Goal: Information Seeking & Learning: Learn about a topic

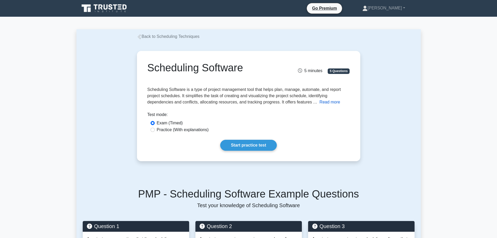
click at [333, 102] on button "Read more" at bounding box center [330, 102] width 21 height 6
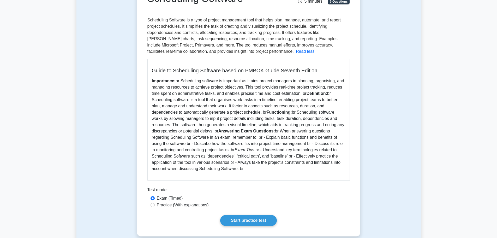
scroll to position [78, 0]
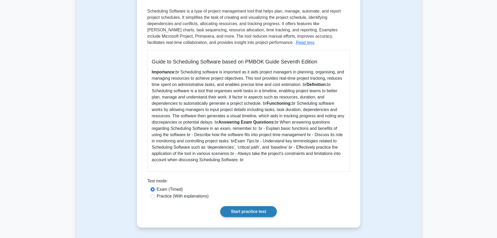
click at [246, 210] on link "Start practice test" at bounding box center [248, 211] width 57 height 11
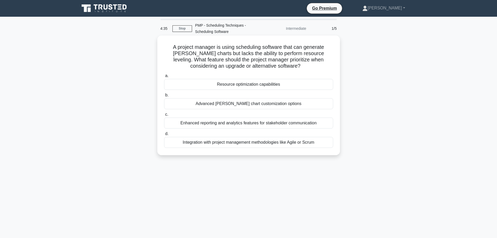
click at [272, 85] on div "Resource optimization capabilities" at bounding box center [248, 84] width 169 height 11
click at [164, 78] on input "a. Resource optimization capabilities" at bounding box center [164, 75] width 0 height 3
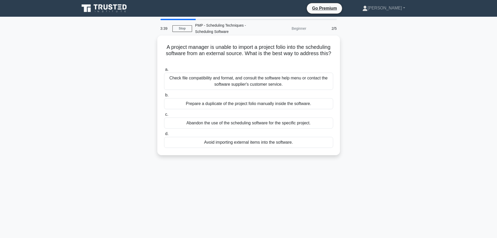
click at [256, 82] on div "Check file compatibility and format, and consult the software help menu or cont…" at bounding box center [248, 81] width 169 height 17
click at [164, 71] on input "a. Check file compatibility and format, and consult the software help menu or c…" at bounding box center [164, 69] width 0 height 3
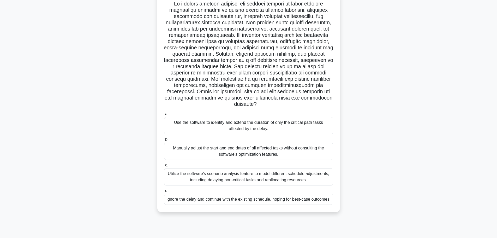
scroll to position [44, 0]
click at [223, 176] on div "Utilize the software's scenario analysis feature to model different schedule ad…" at bounding box center [248, 175] width 169 height 17
click at [164, 166] on input "c. Utilize the software's scenario analysis feature to model different schedule…" at bounding box center [164, 164] width 0 height 3
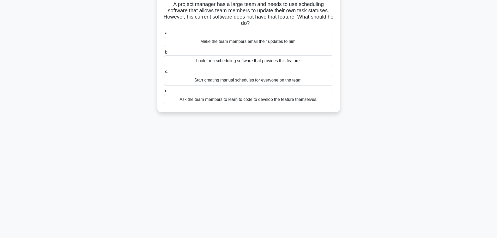
scroll to position [0, 0]
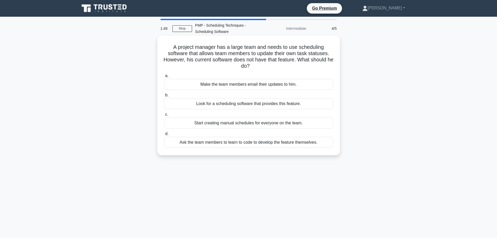
click at [246, 103] on div "Look for a scheduling software that provides this feature." at bounding box center [248, 103] width 169 height 11
click at [164, 97] on input "b. Look for a scheduling software that provides this feature." at bounding box center [164, 94] width 0 height 3
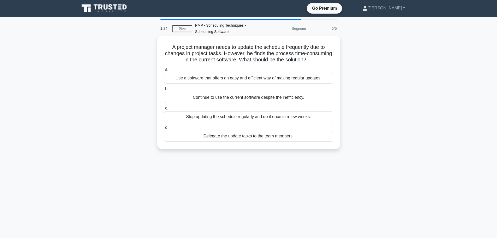
click at [260, 79] on div "Use a software that offers an easy and efficient way of making regular updates." at bounding box center [248, 78] width 169 height 11
click at [164, 71] on input "a. Use a software that offers an easy and efficient way of making regular updat…" at bounding box center [164, 69] width 0 height 3
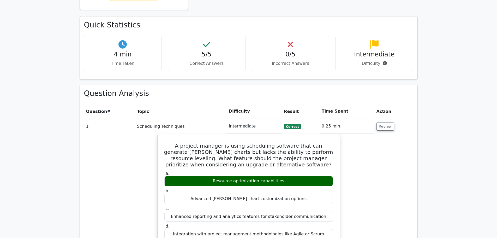
scroll to position [313, 0]
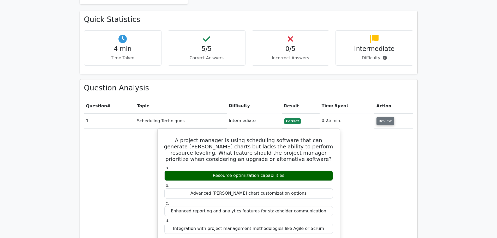
click at [385, 117] on button "Review" at bounding box center [386, 121] width 18 height 8
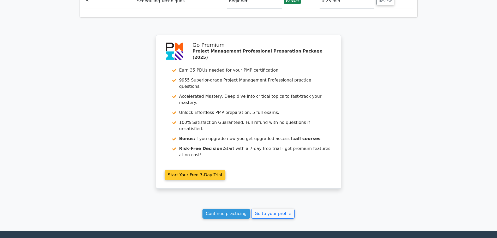
scroll to position [496, 0]
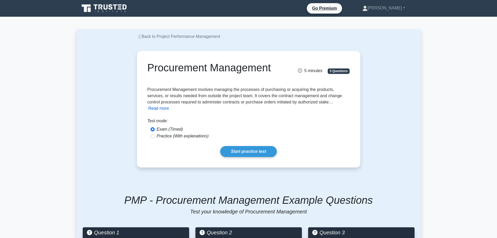
click at [161, 110] on button "Read more" at bounding box center [159, 108] width 21 height 6
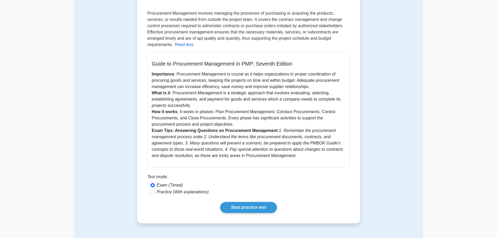
scroll to position [78, 0]
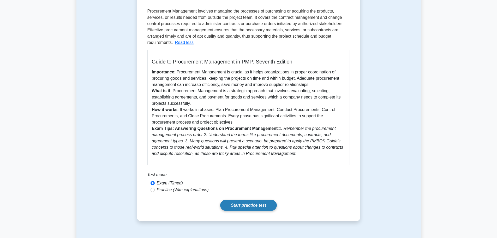
click at [243, 202] on link "Start practice test" at bounding box center [248, 205] width 57 height 11
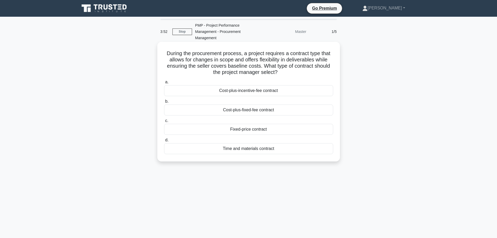
click at [239, 91] on div "Cost-plus-incentive-fee contract" at bounding box center [248, 90] width 169 height 11
click at [164, 84] on input "a. Cost-plus-incentive-fee contract" at bounding box center [164, 81] width 0 height 3
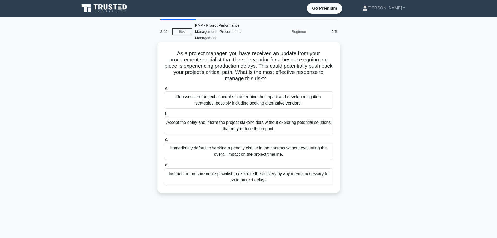
click at [291, 103] on div "Reassess the project schedule to determine the impact and develop mitigation st…" at bounding box center [248, 99] width 169 height 17
click at [164, 90] on input "a. Reassess the project schedule to determine the impact and develop mitigation…" at bounding box center [164, 88] width 0 height 3
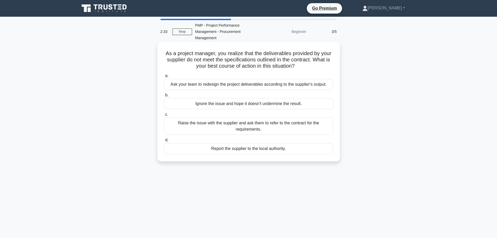
click at [254, 125] on div "Raise the issue with the supplier and ask them to refer to the contract for the…" at bounding box center [248, 125] width 169 height 17
click at [164, 116] on input "c. Raise the issue with the supplier and ask them to refer to the contract for …" at bounding box center [164, 114] width 0 height 3
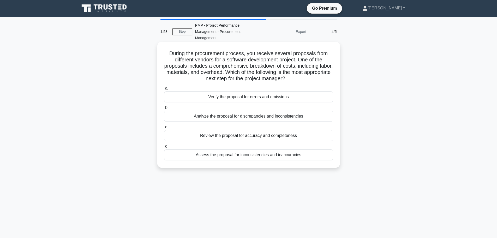
click at [269, 117] on div "Analyze the proposal for discrepancies and inconsistencies" at bounding box center [248, 116] width 169 height 11
click at [164, 109] on input "b. Analyze the proposal for discrepancies and inconsistencies" at bounding box center [164, 107] width 0 height 3
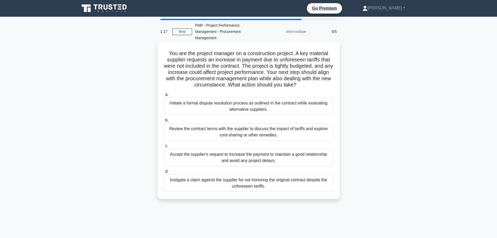
click at [240, 133] on div "Review the contract terms with the supplier to discuss the impact of tariffs an…" at bounding box center [248, 131] width 169 height 17
click at [164, 122] on input "b. Review the contract terms with the supplier to discuss the impact of tariffs…" at bounding box center [164, 119] width 0 height 3
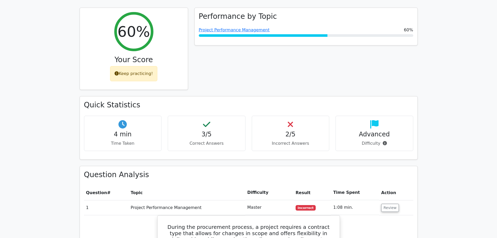
scroll to position [235, 0]
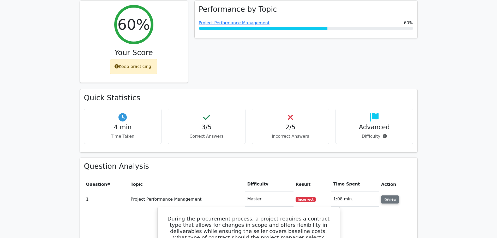
click at [395, 195] on button "Review" at bounding box center [390, 199] width 18 height 8
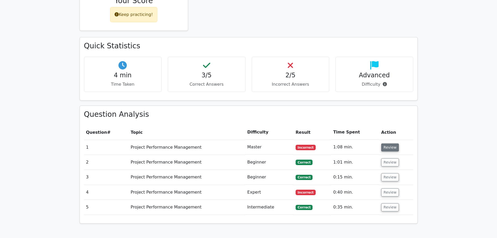
scroll to position [287, 0]
click at [391, 143] on button "Review" at bounding box center [390, 147] width 18 height 8
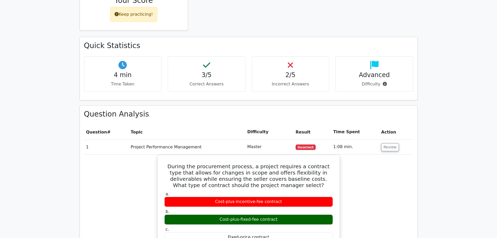
scroll to position [235, 0]
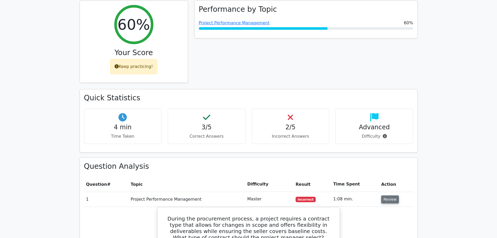
click at [392, 195] on button "Review" at bounding box center [390, 199] width 18 height 8
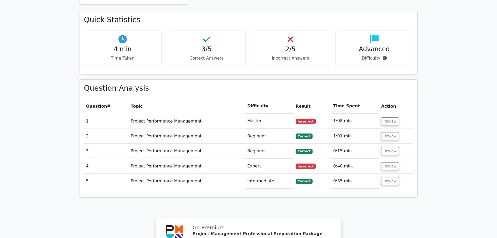
scroll to position [313, 0]
click at [390, 162] on button "Review" at bounding box center [390, 166] width 18 height 8
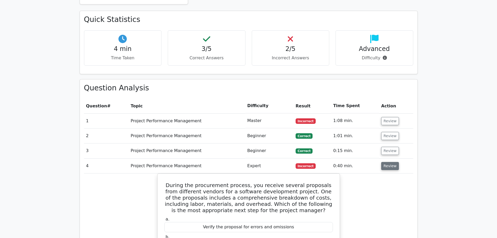
click at [387, 162] on button "Review" at bounding box center [390, 166] width 18 height 8
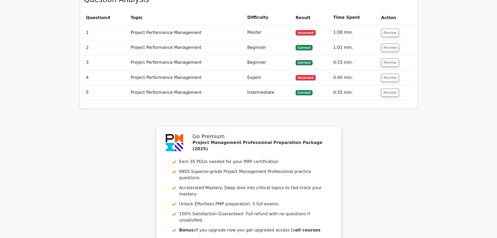
scroll to position [418, 0]
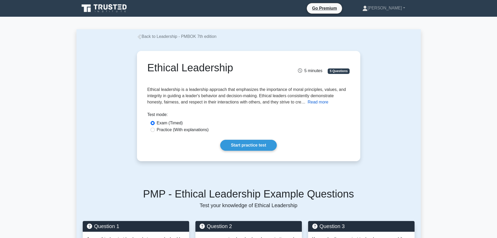
click at [314, 103] on button "Read more" at bounding box center [318, 102] width 21 height 6
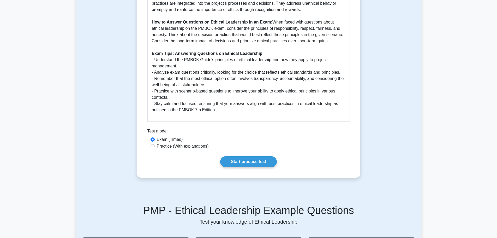
scroll to position [287, 0]
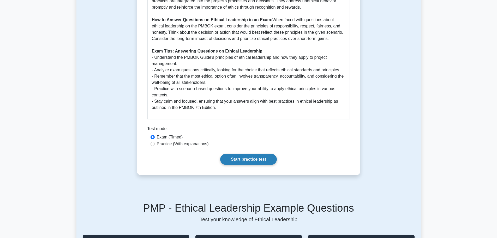
click at [246, 159] on link "Start practice test" at bounding box center [248, 159] width 57 height 11
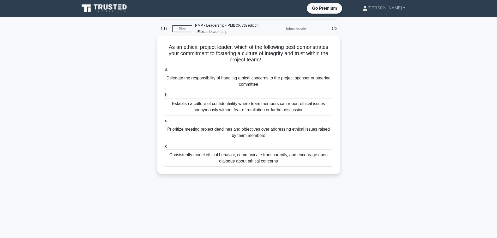
click at [241, 105] on div "Establish a culture of confidentiality where team members can report ethical is…" at bounding box center [248, 106] width 169 height 17
click at [164, 97] on input "b. Establish a culture of confidentiality where team members can report ethical…" at bounding box center [164, 94] width 0 height 3
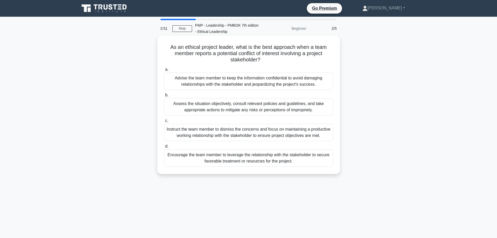
click at [240, 105] on div "Assess the situation objectively, consult relevant policies and guidelines, and…" at bounding box center [248, 106] width 169 height 17
click at [164, 97] on input "b. Assess the situation objectively, consult relevant policies and guidelines, …" at bounding box center [164, 94] width 0 height 3
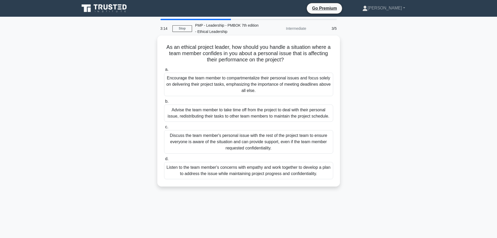
click at [259, 175] on div "Listen to the team member's concerns with empathy and work together to develop …" at bounding box center [248, 170] width 169 height 17
click at [164, 161] on input "d. Listen to the team member's concerns with empathy and work together to devel…" at bounding box center [164, 158] width 0 height 3
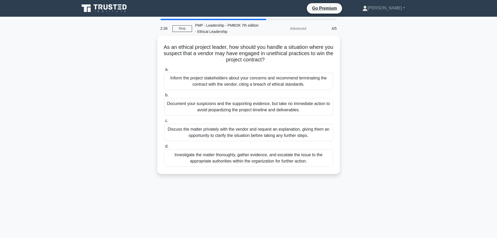
click at [256, 159] on div "Investigate the matter thoroughly, gather evidence, and escalate the issue to t…" at bounding box center [248, 157] width 169 height 17
click at [164, 148] on input "d. Investigate the matter thoroughly, gather evidence, and escalate the issue t…" at bounding box center [164, 146] width 0 height 3
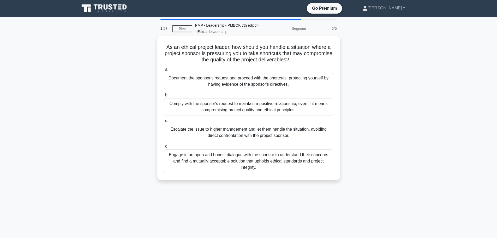
click at [276, 163] on div "Engage in an open and honest dialogue with the sponsor to understand their conc…" at bounding box center [248, 160] width 169 height 23
click at [164, 148] on input "d. Engage in an open and honest dialogue with the sponsor to understand their c…" at bounding box center [164, 146] width 0 height 3
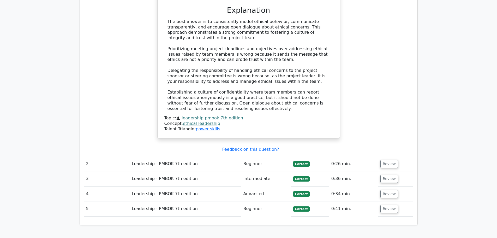
scroll to position [574, 0]
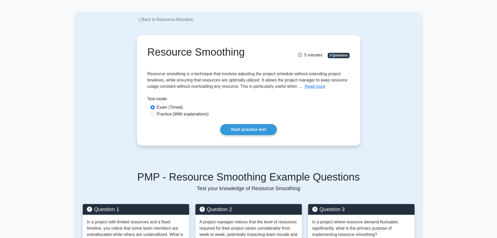
scroll to position [26, 0]
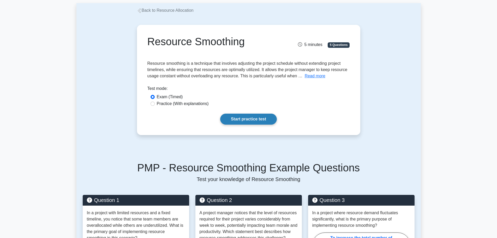
click at [255, 115] on link "Start practice test" at bounding box center [248, 119] width 57 height 11
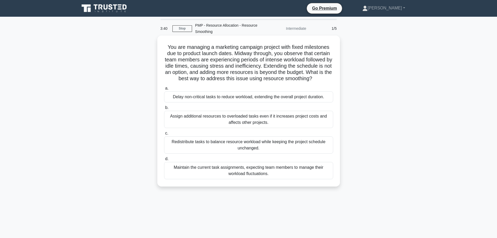
click at [273, 145] on div "Redistribute tasks to balance resource workload while keeping the project sched…" at bounding box center [248, 144] width 169 height 17
click at [164, 135] on input "c. Redistribute tasks to balance resource workload while keeping the project sc…" at bounding box center [164, 133] width 0 height 3
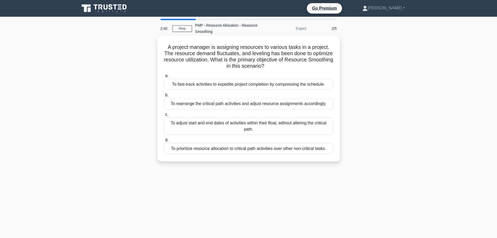
click at [269, 106] on div "To rearrange the critical path activities and adjust resource assignments accor…" at bounding box center [248, 103] width 169 height 11
click at [164, 97] on input "b. To rearrange the critical path activities and adjust resource assignments ac…" at bounding box center [164, 94] width 0 height 3
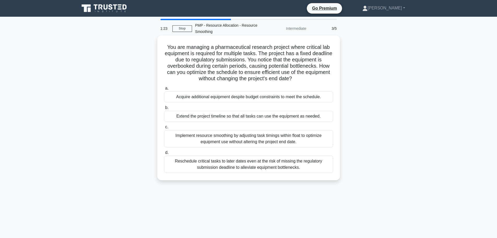
click at [261, 139] on div "Implement resource smoothing by adjusting task timings within float to optimize…" at bounding box center [248, 138] width 169 height 17
click at [164, 129] on input "c. Implement resource smoothing by adjusting task timings within float to optim…" at bounding box center [164, 126] width 0 height 3
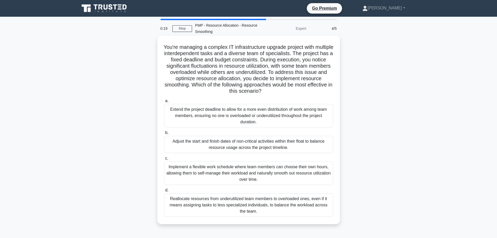
click at [254, 149] on div "Adjust the start and finish dates of non-critical activities within their float…" at bounding box center [248, 144] width 169 height 17
click at [164, 134] on input "b. Adjust the start and finish dates of non-critical activities within their fl…" at bounding box center [164, 132] width 0 height 3
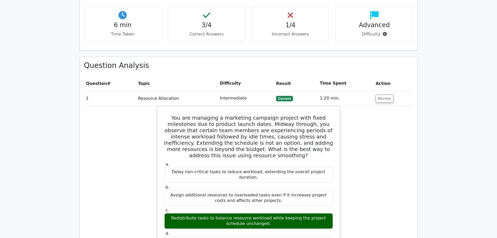
scroll to position [339, 0]
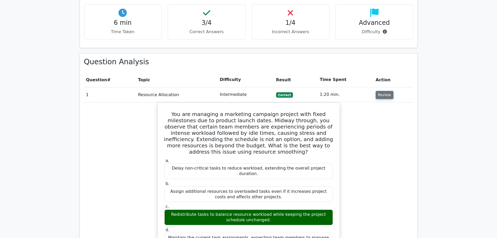
click at [387, 91] on button "Review" at bounding box center [385, 95] width 18 height 8
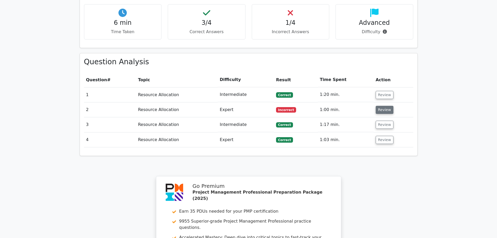
click at [383, 106] on button "Review" at bounding box center [385, 110] width 18 height 8
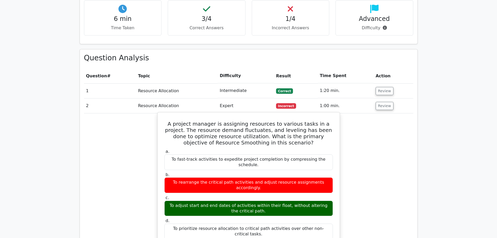
scroll to position [313, 0]
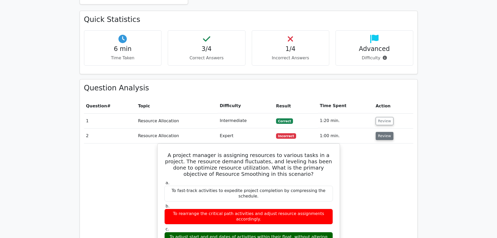
click at [383, 132] on button "Review" at bounding box center [385, 136] width 18 height 8
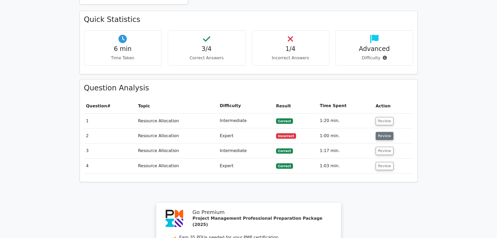
click at [383, 132] on button "Review" at bounding box center [385, 136] width 18 height 8
